Goal: Task Accomplishment & Management: Manage account settings

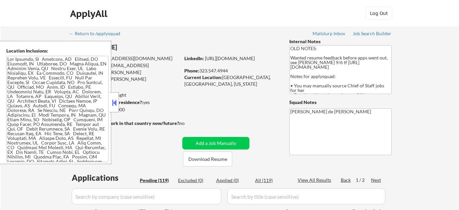
select select ""pending""
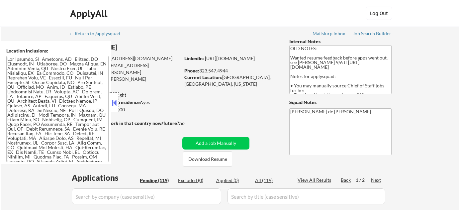
select select ""pending""
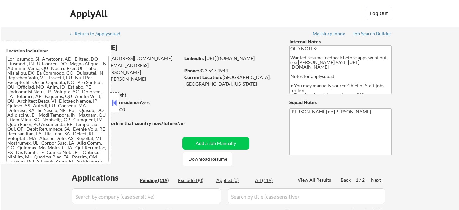
select select ""pending""
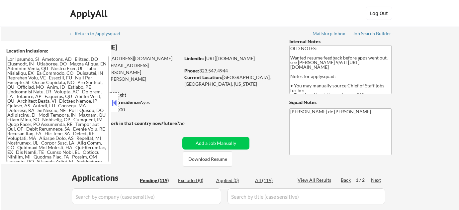
select select ""pending""
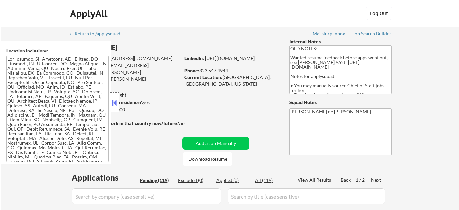
select select ""pending""
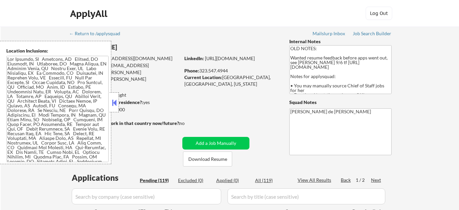
select select ""pending""
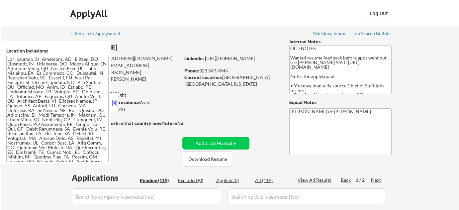
select select ""pending""
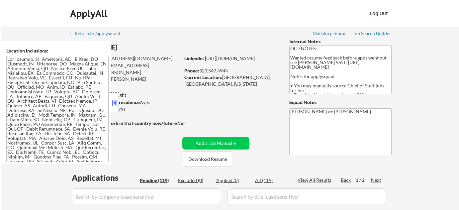
select select ""pending""
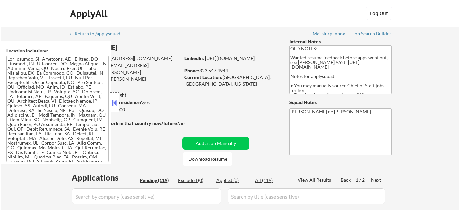
select select ""pending""
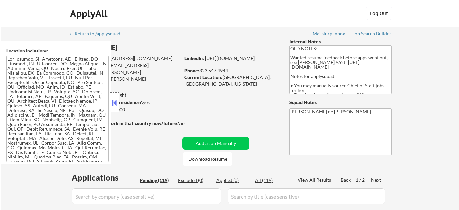
select select ""pending""
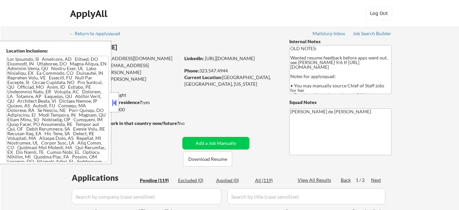
select select ""pending""
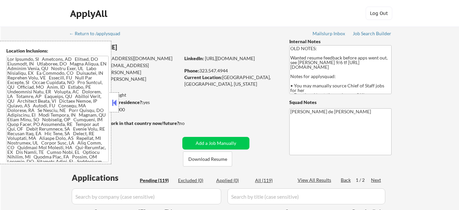
select select ""pending""
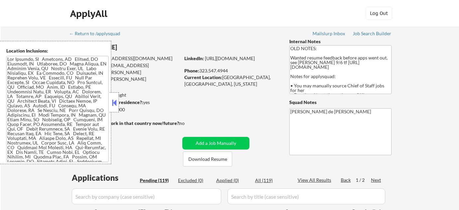
select select ""pending""
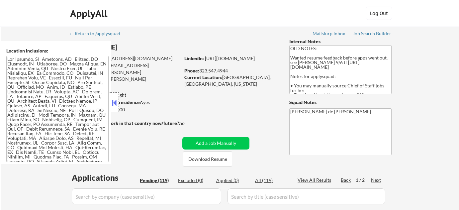
select select ""pending""
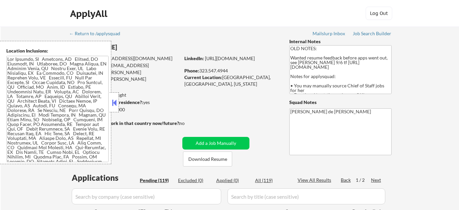
select select ""pending""
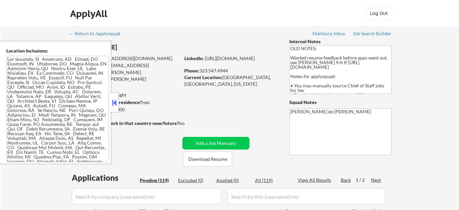
select select ""pending""
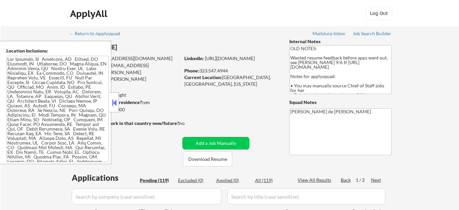
select select ""pending""
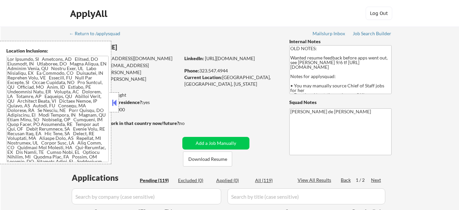
select select ""pending""
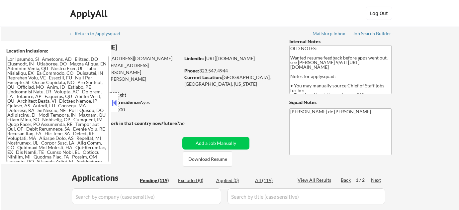
select select ""pending""
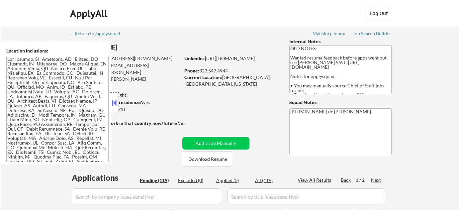
select select ""pending""
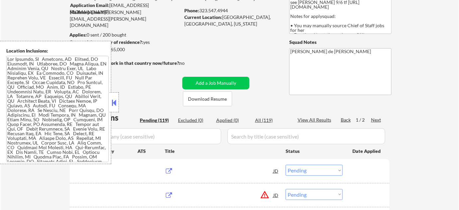
scroll to position [60, 0]
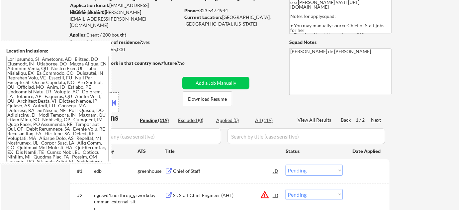
click at [116, 104] on button at bounding box center [114, 103] width 7 height 10
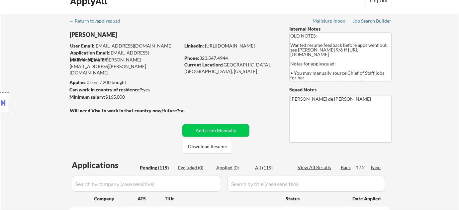
scroll to position [0, 0]
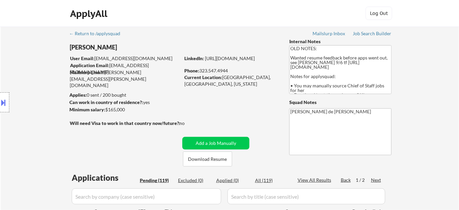
drag, startPoint x: 69, startPoint y: 45, endPoint x: 108, endPoint y: 44, distance: 39.2
click at [108, 44] on div "Location Inclusions:" at bounding box center [59, 102] width 119 height 123
click at [100, 46] on div "Location Inclusions:" at bounding box center [59, 102] width 119 height 123
drag, startPoint x: 104, startPoint y: 46, endPoint x: 65, endPoint y: 46, distance: 39.5
click at [65, 46] on div "Location Inclusions:" at bounding box center [59, 102] width 119 height 123
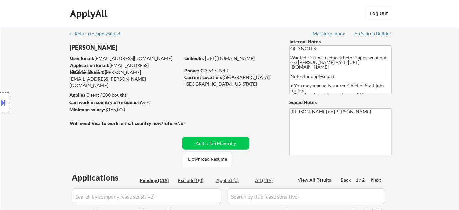
drag, startPoint x: 69, startPoint y: 46, endPoint x: 119, endPoint y: 46, distance: 50.5
click at [119, 46] on body "← Return to /applysquad Mailslurp Inbox Job Search Builder [PERSON_NAME] User E…" at bounding box center [229, 105] width 459 height 210
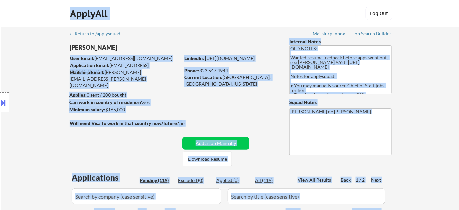
click at [37, 61] on div "Location Inclusions:" at bounding box center [59, 102] width 119 height 123
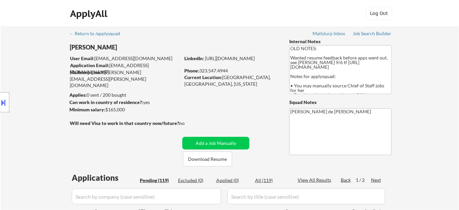
drag, startPoint x: 109, startPoint y: 47, endPoint x: 69, endPoint y: 49, distance: 39.9
click at [69, 49] on div "Location Inclusions:" at bounding box center [59, 102] width 119 height 123
click at [68, 49] on div "Location Inclusions:" at bounding box center [59, 102] width 119 height 123
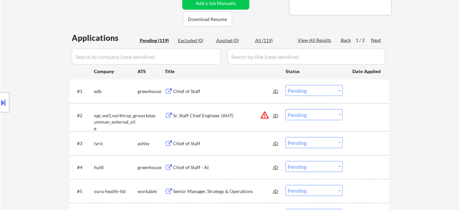
scroll to position [151, 0]
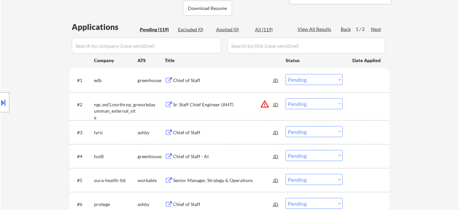
click at [191, 82] on div "Chief of Staff" at bounding box center [223, 80] width 100 height 7
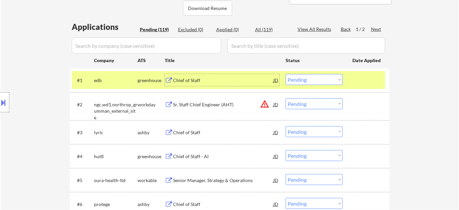
click at [307, 78] on select "Choose an option... Pending Applied Excluded (Questions) Excluded (Expired) Exc…" at bounding box center [313, 79] width 57 height 11
click at [285, 74] on select "Choose an option... Pending Applied Excluded (Questions) Excluded (Expired) Exc…" at bounding box center [313, 79] width 57 height 11
select select ""pending""
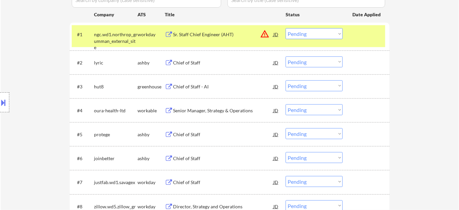
scroll to position [211, 0]
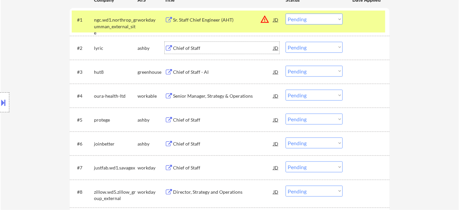
click at [177, 46] on div "Chief of Staff" at bounding box center [223, 48] width 100 height 7
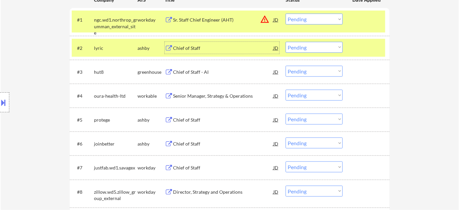
click at [0, 101] on button at bounding box center [3, 102] width 7 height 11
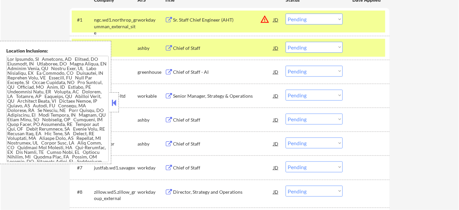
click at [25, 88] on textarea at bounding box center [57, 109] width 102 height 106
click at [115, 105] on button at bounding box center [114, 103] width 7 height 10
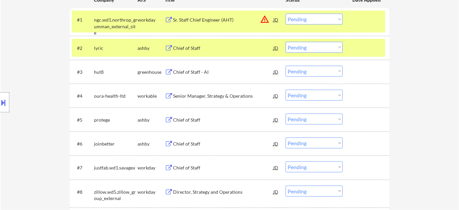
click at [314, 48] on select "Choose an option... Pending Applied Excluded (Questions) Excluded (Expired) Exc…" at bounding box center [313, 47] width 57 height 11
click at [285, 42] on select "Choose an option... Pending Applied Excluded (Questions) Excluded (Expired) Exc…" at bounding box center [313, 47] width 57 height 11
select select ""pending""
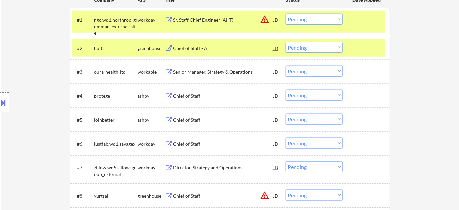
click at [197, 95] on div "Chief of Staff" at bounding box center [223, 96] width 100 height 7
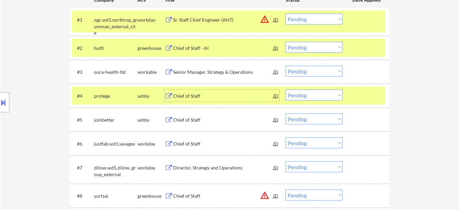
scroll to position [302, 0]
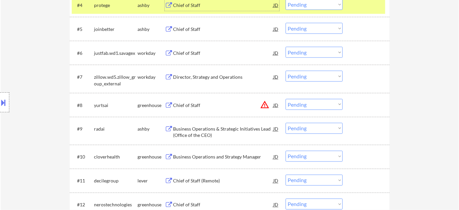
click at [306, 6] on select "Choose an option... Pending Applied Excluded (Questions) Excluded (Expired) Exc…" at bounding box center [313, 4] width 57 height 11
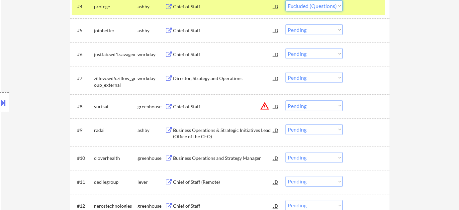
click at [285, 0] on select "Choose an option... Pending Applied Excluded (Questions) Excluded (Expired) Exc…" at bounding box center [313, 5] width 57 height 11
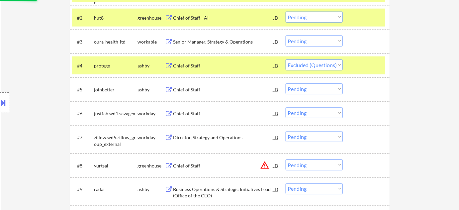
scroll to position [240, 0]
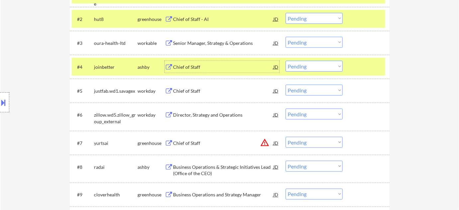
click at [197, 65] on div "Chief of Staff" at bounding box center [223, 67] width 100 height 7
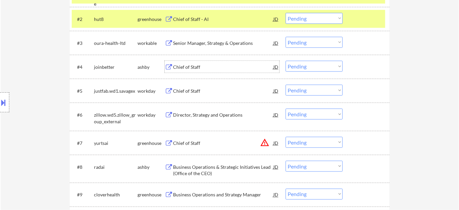
click at [314, 69] on select "Choose an option... Pending Applied Excluded (Questions) Excluded (Expired) Exc…" at bounding box center [313, 66] width 57 height 11
click at [285, 61] on select "Choose an option... Pending Applied Excluded (Questions) Excluded (Expired) Exc…" at bounding box center [313, 66] width 57 height 11
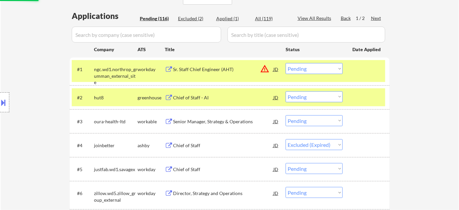
scroll to position [149, 0]
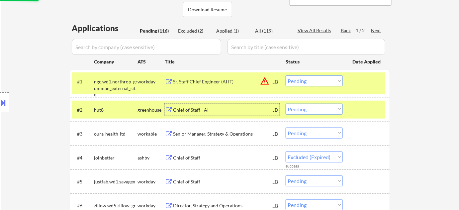
click at [197, 106] on div "Chief of Staff - AI" at bounding box center [223, 110] width 100 height 12
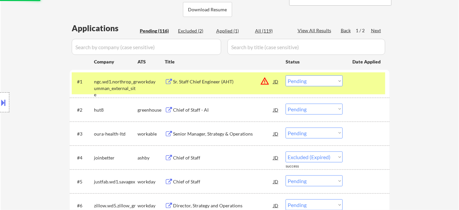
select select ""pending""
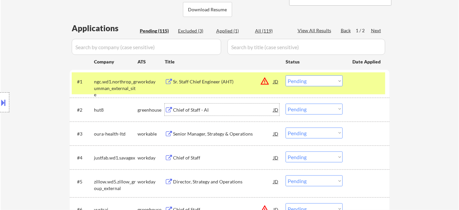
click at [0, 104] on button at bounding box center [3, 102] width 7 height 11
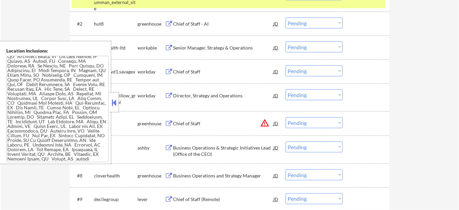
scroll to position [240, 0]
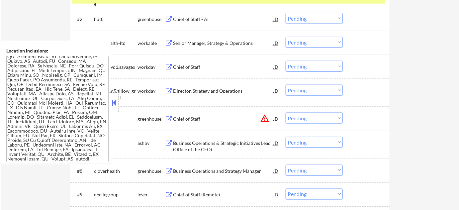
click at [114, 102] on button at bounding box center [114, 103] width 7 height 10
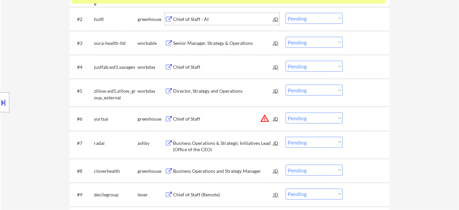
click at [200, 20] on div "Chief of Staff - AI" at bounding box center [223, 19] width 100 height 7
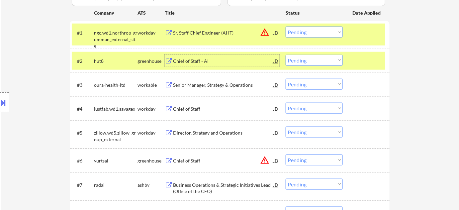
scroll to position [180, 0]
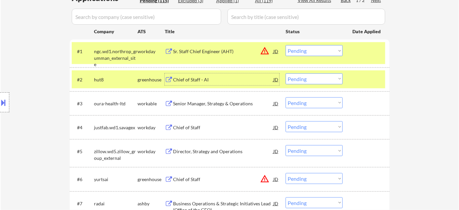
click at [312, 76] on select "Choose an option... Pending Applied Excluded (Questions) Excluded (Expired) Exc…" at bounding box center [313, 78] width 57 height 11
click at [285, 73] on select "Choose an option... Pending Applied Excluded (Questions) Excluded (Expired) Exc…" at bounding box center [313, 78] width 57 height 11
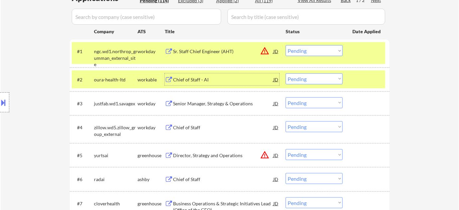
click at [200, 77] on div "Chief of Staff - AI" at bounding box center [223, 79] width 100 height 7
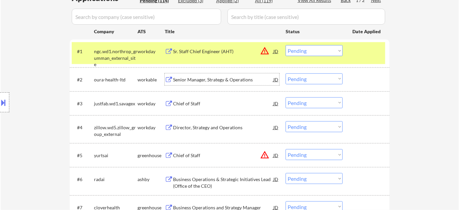
click at [300, 77] on select "Choose an option... Pending Applied Excluded (Questions) Excluded (Expired) Exc…" at bounding box center [313, 78] width 57 height 11
click at [285, 73] on select "Choose an option... Pending Applied Excluded (Questions) Excluded (Expired) Exc…" at bounding box center [313, 78] width 57 height 11
select select ""pending""
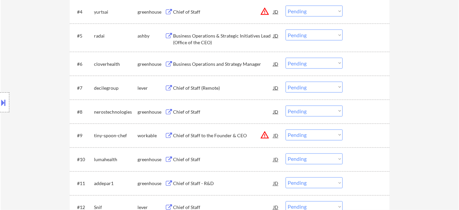
scroll to position [300, 0]
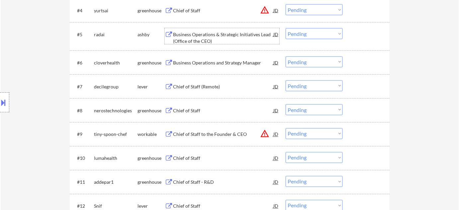
click at [199, 39] on div "Business Operations & Strategic Initiatives Lead (Office of the CEO)" at bounding box center [223, 37] width 100 height 13
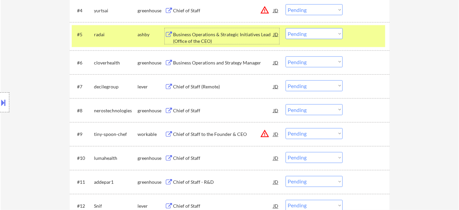
click at [300, 38] on select "Choose an option... Pending Applied Excluded (Questions) Excluded (Expired) Exc…" at bounding box center [313, 33] width 57 height 11
click at [285, 28] on select "Choose an option... Pending Applied Excluded (Questions) Excluded (Expired) Exc…" at bounding box center [313, 33] width 57 height 11
select select ""pending""
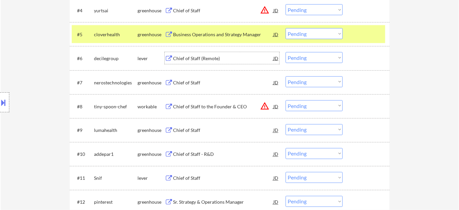
click at [192, 62] on div "Chief of Staff (Remote)" at bounding box center [223, 58] width 100 height 12
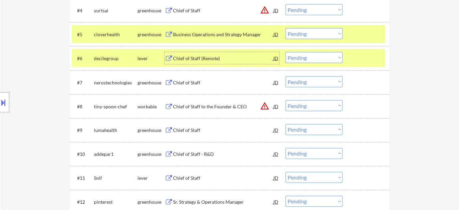
click at [319, 61] on select "Choose an option... Pending Applied Excluded (Questions) Excluded (Expired) Exc…" at bounding box center [313, 57] width 57 height 11
click at [285, 52] on select "Choose an option... Pending Applied Excluded (Questions) Excluded (Expired) Exc…" at bounding box center [313, 57] width 57 height 11
click at [191, 78] on div "Chief of Staff" at bounding box center [223, 82] width 100 height 12
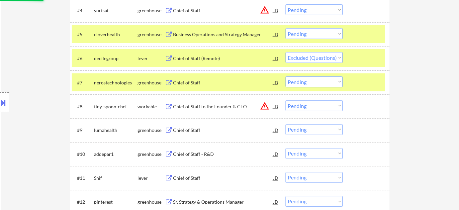
select select ""pending""
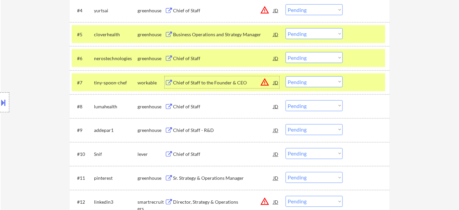
click at [194, 106] on div "Chief of Staff" at bounding box center [223, 106] width 100 height 7
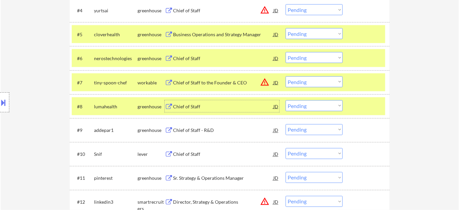
click at [300, 107] on select "Choose an option... Pending Applied Excluded (Questions) Excluded (Expired) Exc…" at bounding box center [313, 105] width 57 height 11
click at [285, 100] on select "Choose an option... Pending Applied Excluded (Questions) Excluded (Expired) Exc…" at bounding box center [313, 105] width 57 height 11
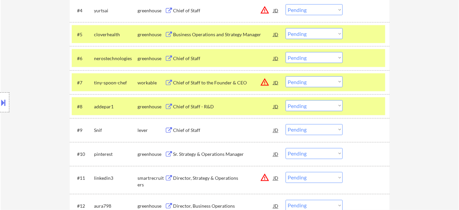
click at [299, 108] on select "Choose an option... Pending Applied Excluded (Questions) Excluded (Expired) Exc…" at bounding box center [313, 105] width 57 height 11
click at [285, 100] on select "Choose an option... Pending Applied Excluded (Questions) Excluded (Expired) Exc…" at bounding box center [313, 105] width 57 height 11
select select ""pending""
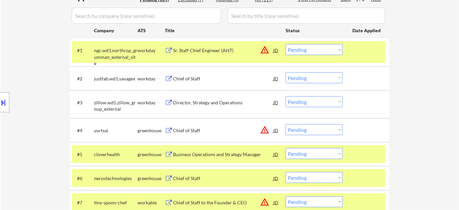
scroll to position [89, 0]
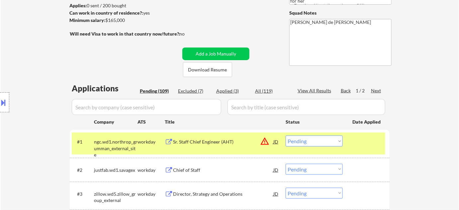
click at [196, 89] on div "Excluded (7)" at bounding box center [194, 91] width 33 height 7
select select ""excluded__expired_""
select select ""excluded""
select select ""excluded__expired_""
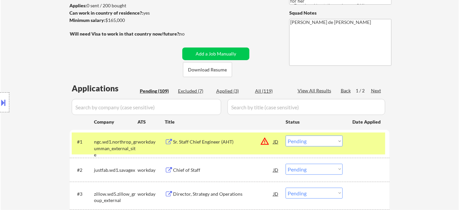
select select ""excluded""
select select ""excluded__expired_""
select select ""excluded__blocklist_""
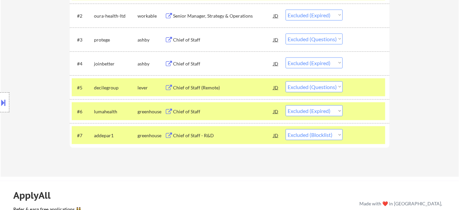
scroll to position [240, 0]
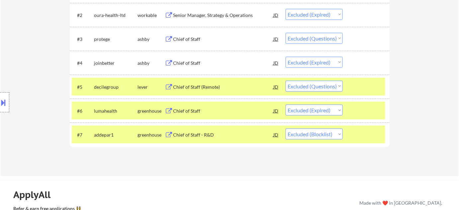
click at [200, 136] on div "Chief of Staff - R&D" at bounding box center [223, 134] width 100 height 7
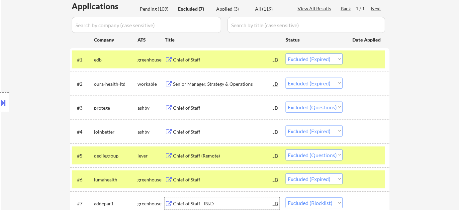
scroll to position [89, 0]
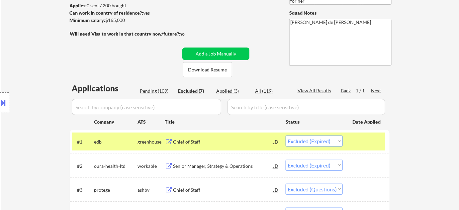
click at [154, 90] on div "Pending (109)" at bounding box center [156, 91] width 33 height 7
select select ""pending""
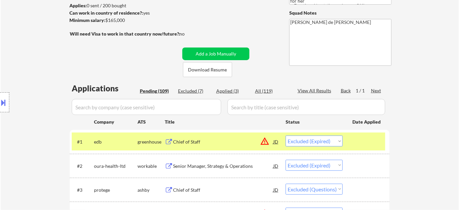
select select ""pending""
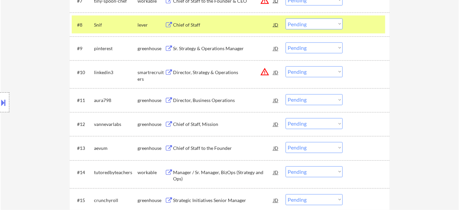
scroll to position [391, 0]
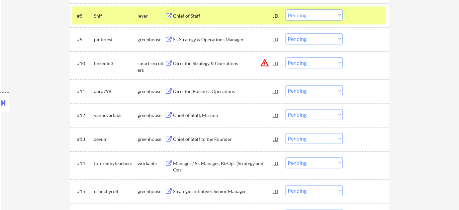
click at [195, 39] on div "Sr. Strategy & Operations Manager" at bounding box center [223, 40] width 100 height 7
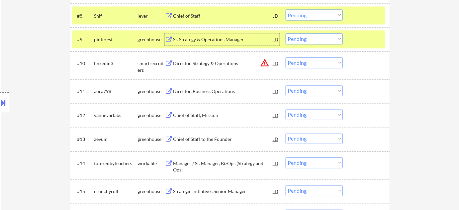
click at [312, 39] on select "Choose an option... Pending Applied Excluded (Questions) Excluded (Expired) Exc…" at bounding box center [313, 39] width 57 height 11
click at [285, 34] on select "Choose an option... Pending Applied Excluded (Questions) Excluded (Expired) Exc…" at bounding box center [313, 39] width 57 height 11
select select ""pending""
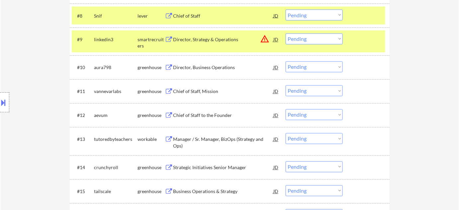
scroll to position [361, 0]
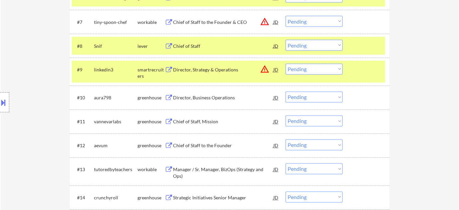
click at [186, 46] on div "Chief of Staff" at bounding box center [223, 46] width 100 height 7
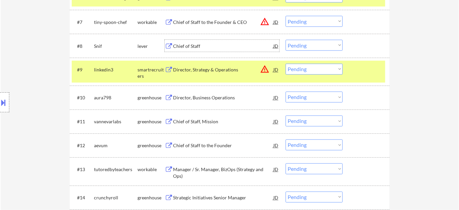
click at [295, 47] on select "Choose an option... Pending Applied Excluded (Questions) Excluded (Expired) Exc…" at bounding box center [313, 45] width 57 height 11
click at [285, 40] on select "Choose an option... Pending Applied Excluded (Questions) Excluded (Expired) Exc…" at bounding box center [313, 45] width 57 height 11
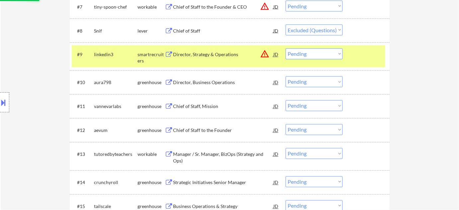
scroll to position [391, 0]
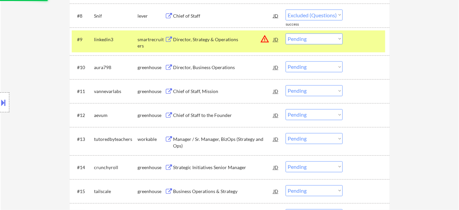
select select ""pending""
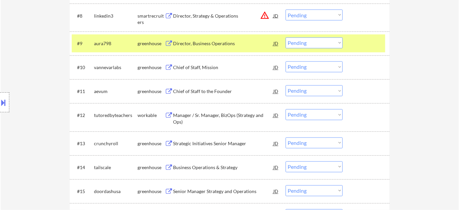
click at [188, 64] on div "Chief of Staff, Mission" at bounding box center [223, 67] width 100 height 7
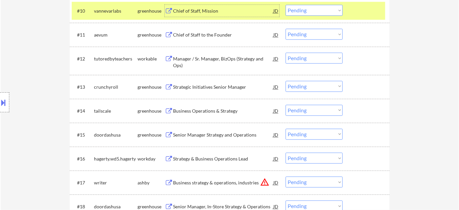
scroll to position [451, 0]
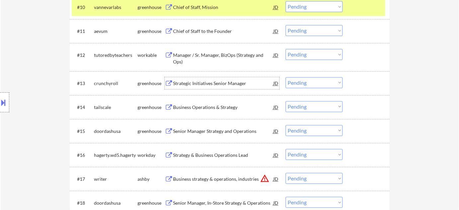
click at [210, 84] on div "Strategic Initiatives Senior Manager" at bounding box center [223, 83] width 100 height 7
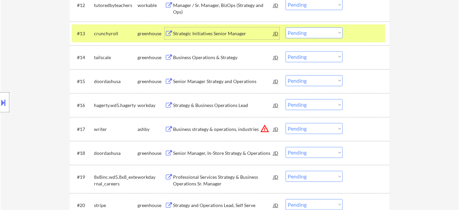
scroll to position [511, 0]
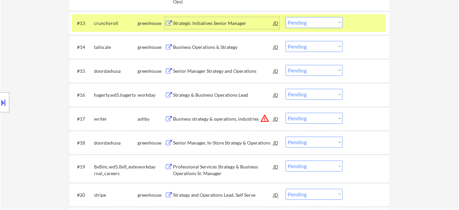
click at [207, 48] on div "Business Operations & Strategy" at bounding box center [223, 47] width 100 height 7
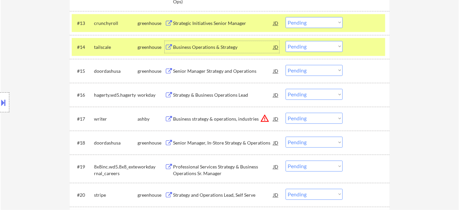
click at [318, 49] on select "Choose an option... Pending Applied Excluded (Questions) Excluded (Expired) Exc…" at bounding box center [313, 46] width 57 height 11
click at [285, 41] on select "Choose an option... Pending Applied Excluded (Questions) Excluded (Expired) Exc…" at bounding box center [313, 46] width 57 height 11
click at [202, 69] on div "Senior Manager Strategy and Operations" at bounding box center [223, 71] width 100 height 7
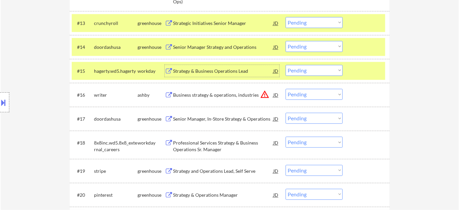
click at [297, 43] on select "Choose an option... Pending Applied Excluded (Questions) Excluded (Expired) Exc…" at bounding box center [313, 46] width 57 height 11
click at [285, 41] on select "Choose an option... Pending Applied Excluded (Questions) Excluded (Expired) Exc…" at bounding box center [313, 46] width 57 height 11
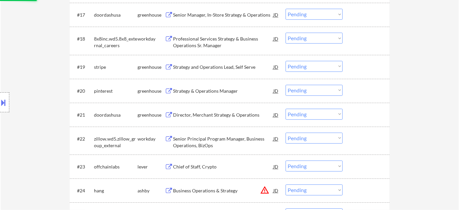
scroll to position [632, 0]
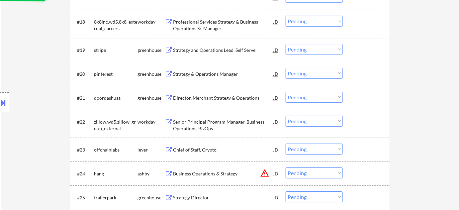
select select ""pending""
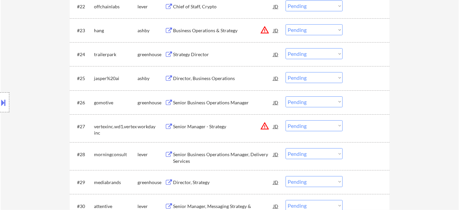
scroll to position [753, 0]
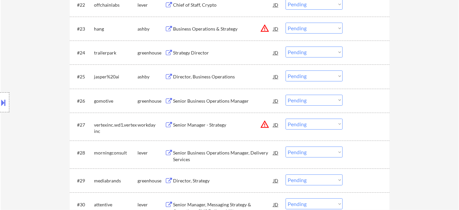
click at [195, 77] on div "Director, Business Operations" at bounding box center [223, 76] width 100 height 7
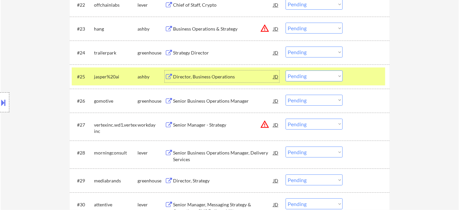
click at [309, 77] on select "Choose an option... Pending Applied Excluded (Questions) Excluded (Expired) Exc…" at bounding box center [313, 75] width 57 height 11
click at [285, 70] on select "Choose an option... Pending Applied Excluded (Questions) Excluded (Expired) Exc…" at bounding box center [313, 75] width 57 height 11
select select ""pending""
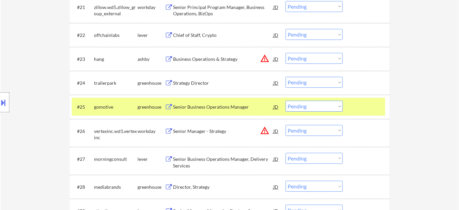
scroll to position [813, 0]
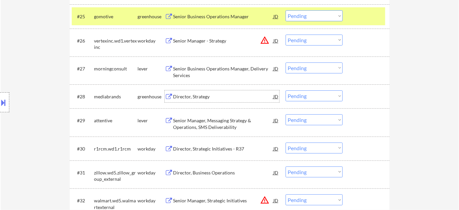
click at [205, 96] on div "Director, Strategy" at bounding box center [223, 96] width 100 height 7
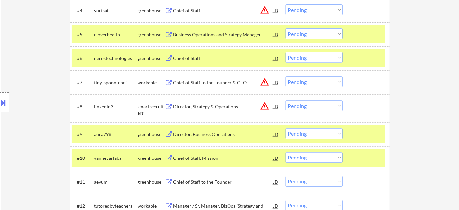
scroll to position [805, 0]
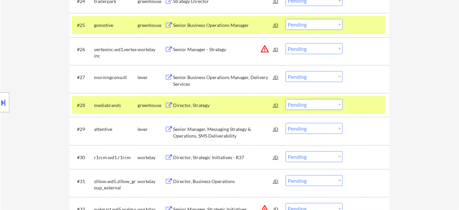
click at [312, 106] on select "Choose an option... Pending Applied Excluded (Questions) Excluded (Expired) Exc…" at bounding box center [313, 104] width 57 height 11
click at [285, 99] on select "Choose an option... Pending Applied Excluded (Questions) Excluded (Expired) Exc…" at bounding box center [313, 104] width 57 height 11
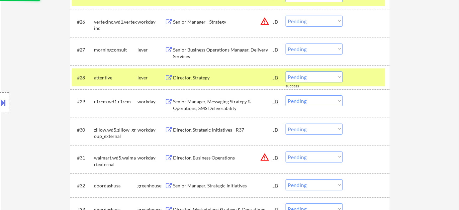
scroll to position [835, 0]
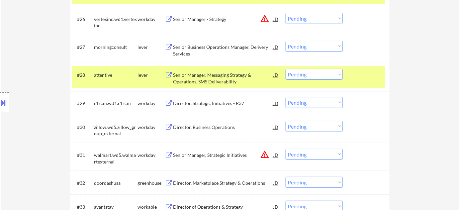
click at [216, 83] on div "Senior Manager, Messaging Strategy & Operations, SMS Deliverability" at bounding box center [223, 78] width 100 height 13
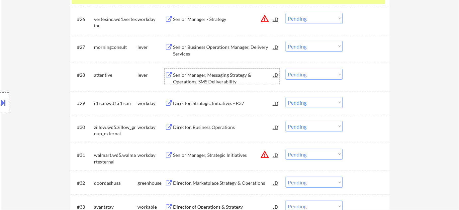
click at [305, 79] on select "Choose an option... Pending Applied Excluded (Questions) Excluded (Expired) Exc…" at bounding box center [313, 74] width 57 height 11
click at [285, 69] on select "Choose an option... Pending Applied Excluded (Questions) Excluded (Expired) Exc…" at bounding box center [313, 74] width 57 height 11
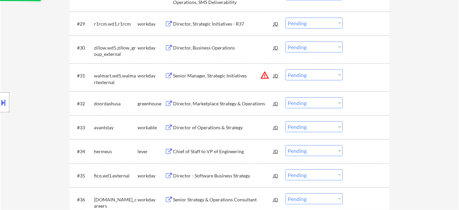
scroll to position [925, 0]
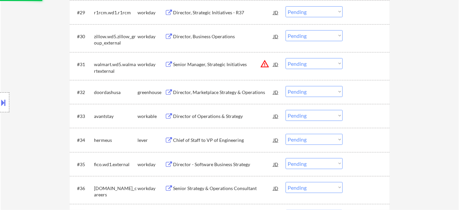
select select ""pending""
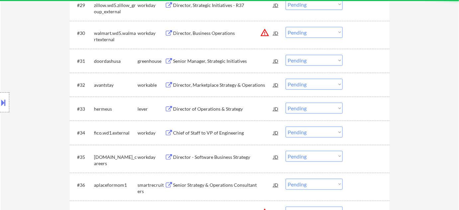
scroll to position [986, 0]
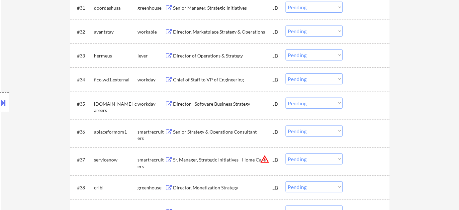
click at [215, 57] on div "Director of Operations & Strategy" at bounding box center [223, 55] width 100 height 7
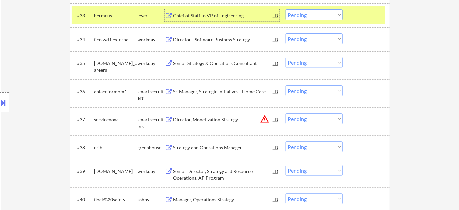
scroll to position [1046, 0]
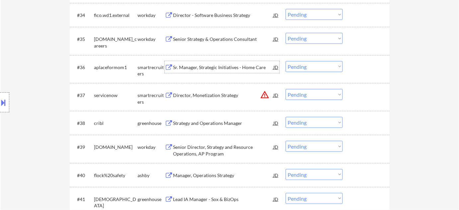
click at [243, 66] on div "Sr. Manager, Strategic Initiatives - Home Care" at bounding box center [223, 67] width 100 height 7
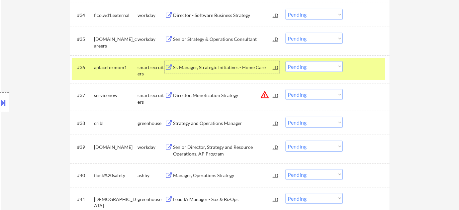
drag, startPoint x: 298, startPoint y: 62, endPoint x: 301, endPoint y: 65, distance: 4.3
click at [300, 64] on select "Choose an option... Pending Applied Excluded (Questions) Excluded (Expired) Exc…" at bounding box center [313, 66] width 57 height 11
click at [285, 61] on select "Choose an option... Pending Applied Excluded (Questions) Excluded (Expired) Exc…" at bounding box center [313, 66] width 57 height 11
select select ""pending""
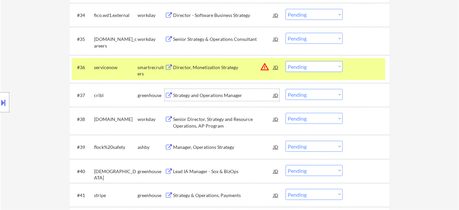
click at [227, 95] on div "Strategy and Operations Manager" at bounding box center [223, 95] width 100 height 7
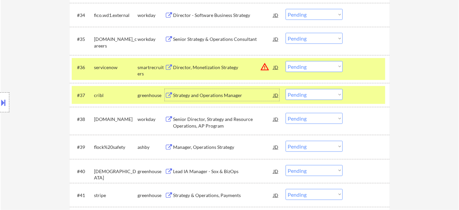
click at [326, 94] on select "Choose an option... Pending Applied Excluded (Questions) Excluded (Expired) Exc…" at bounding box center [313, 94] width 57 height 11
click at [285, 89] on select "Choose an option... Pending Applied Excluded (Questions) Excluded (Expired) Exc…" at bounding box center [313, 94] width 57 height 11
click at [317, 95] on select "Choose an option... Pending Applied Excluded (Questions) Excluded (Expired) Exc…" at bounding box center [313, 94] width 57 height 11
click at [285, 89] on select "Choose an option... Pending Applied Excluded (Questions) Excluded (Expired) Exc…" at bounding box center [313, 94] width 57 height 11
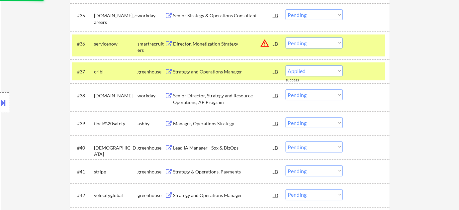
scroll to position [1076, 0]
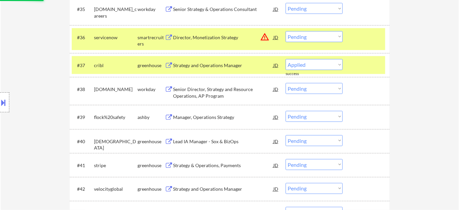
select select ""pending""
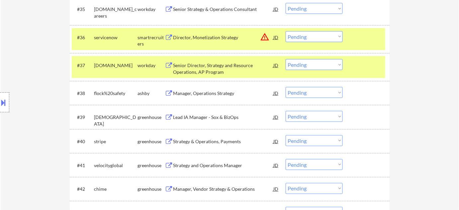
click at [196, 89] on div "Manager, Operations Strategy" at bounding box center [223, 93] width 100 height 12
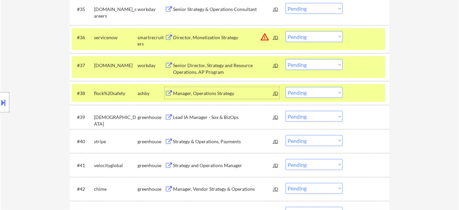
click at [327, 93] on select "Choose an option... Pending Applied Excluded (Questions) Excluded (Expired) Exc…" at bounding box center [313, 92] width 57 height 11
click at [285, 87] on select "Choose an option... Pending Applied Excluded (Questions) Excluded (Expired) Exc…" at bounding box center [313, 92] width 57 height 11
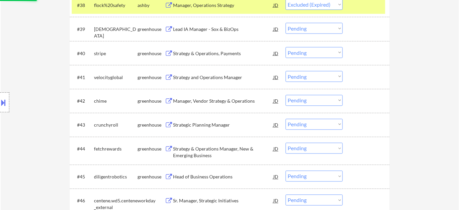
scroll to position [1167, 0]
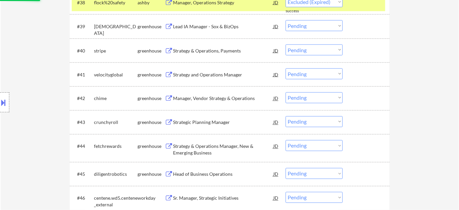
select select ""pending""
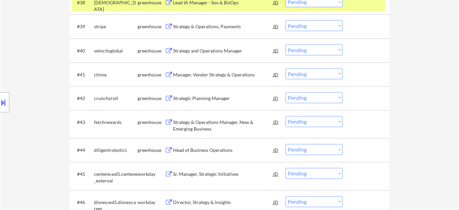
click at [197, 46] on div "Strategy and Operations Manager" at bounding box center [223, 50] width 100 height 12
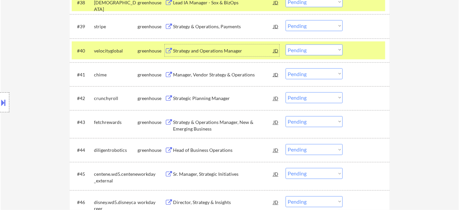
click at [301, 47] on select "Choose an option... Pending Applied Excluded (Questions) Excluded (Expired) Exc…" at bounding box center [313, 49] width 57 height 11
click at [285, 44] on select "Choose an option... Pending Applied Excluded (Questions) Excluded (Expired) Exc…" at bounding box center [313, 49] width 57 height 11
select select ""pending""
